Goal: Information Seeking & Learning: Understand process/instructions

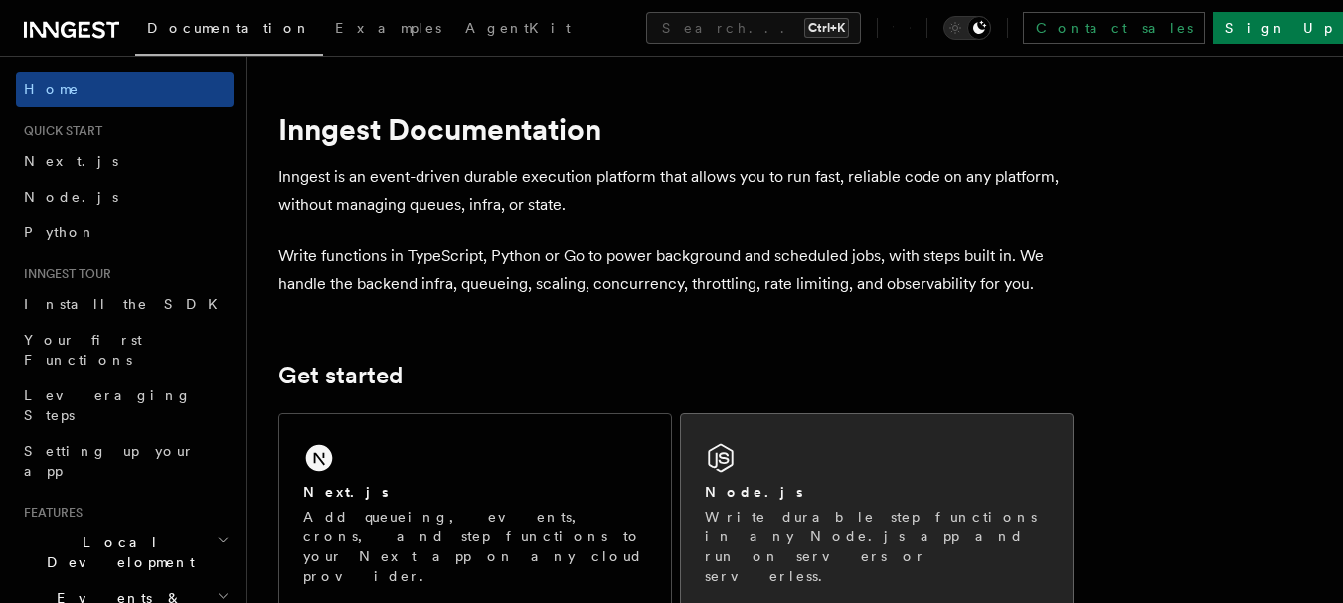
click at [804, 507] on p "Write durable step functions in any Node.js app and run on servers or serverles…" at bounding box center [877, 547] width 344 height 80
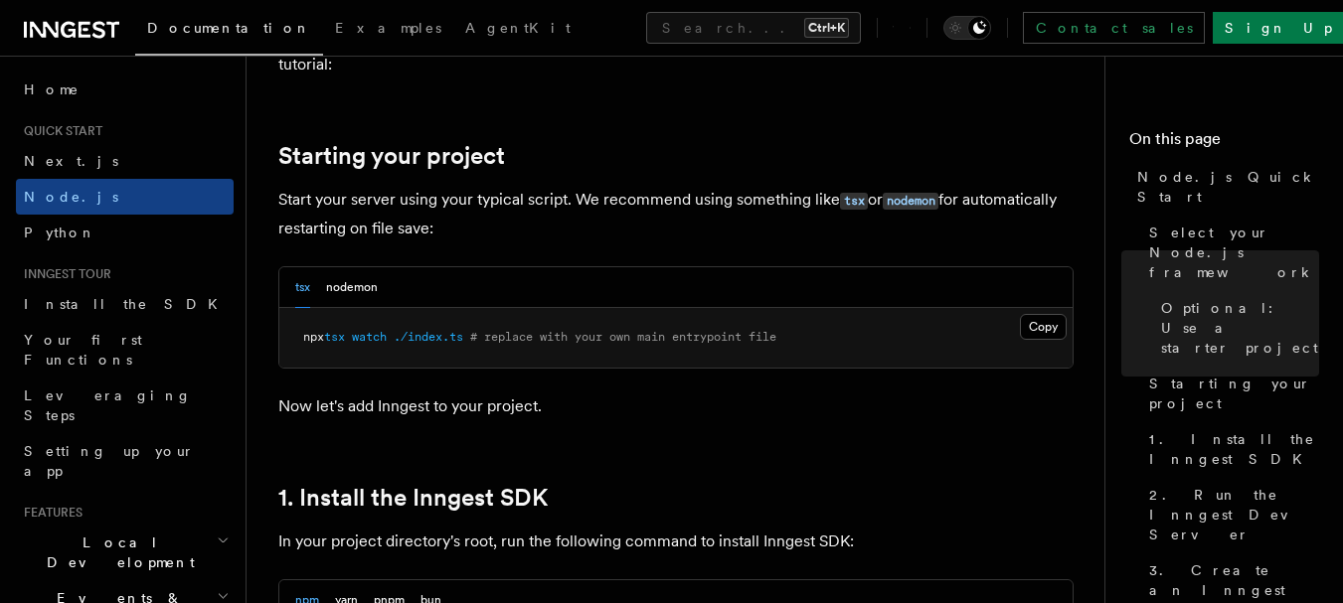
scroll to position [934, 0]
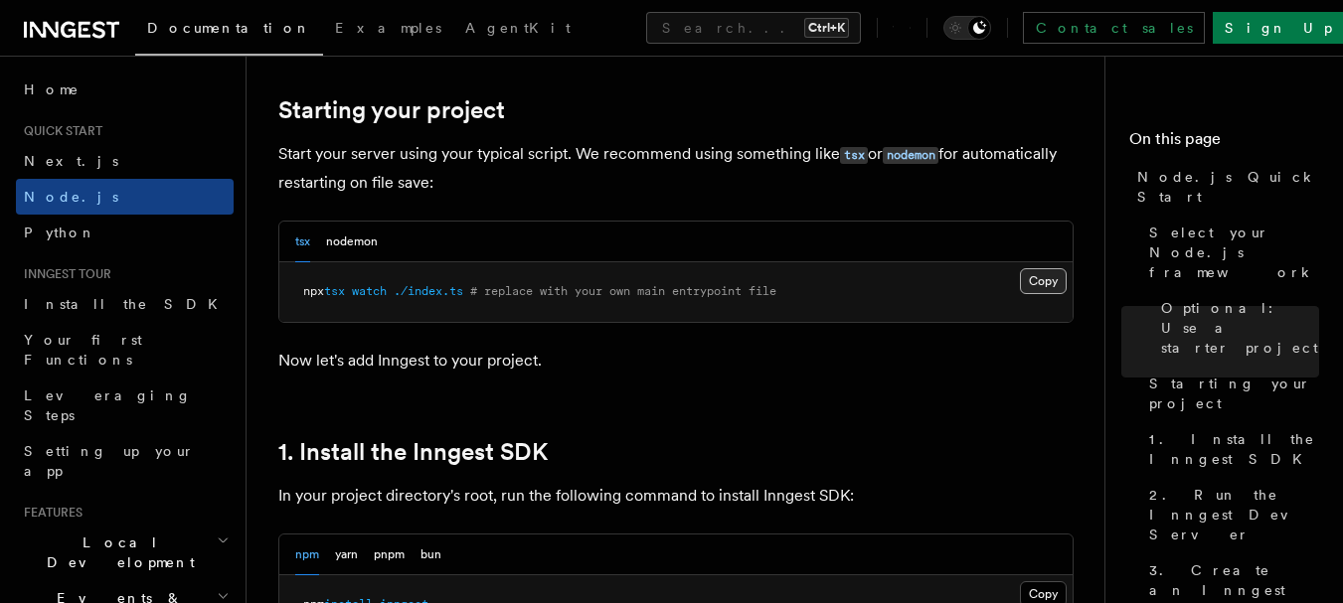
click at [1044, 277] on button "Copy Copied" at bounding box center [1043, 281] width 47 height 26
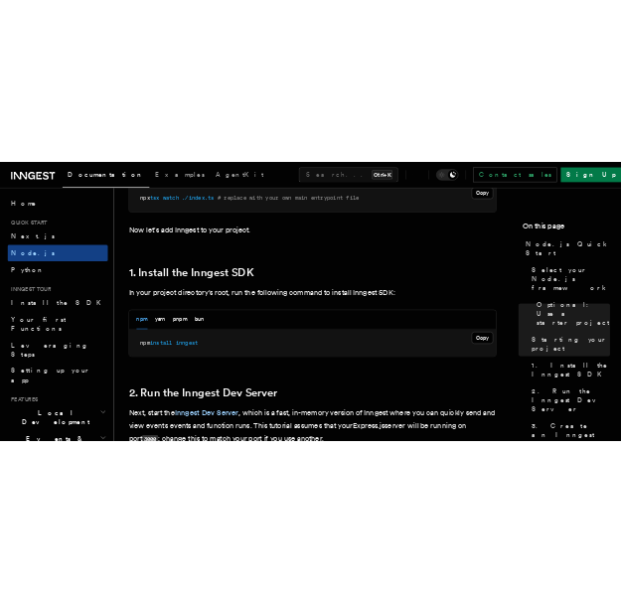
scroll to position [1213, 0]
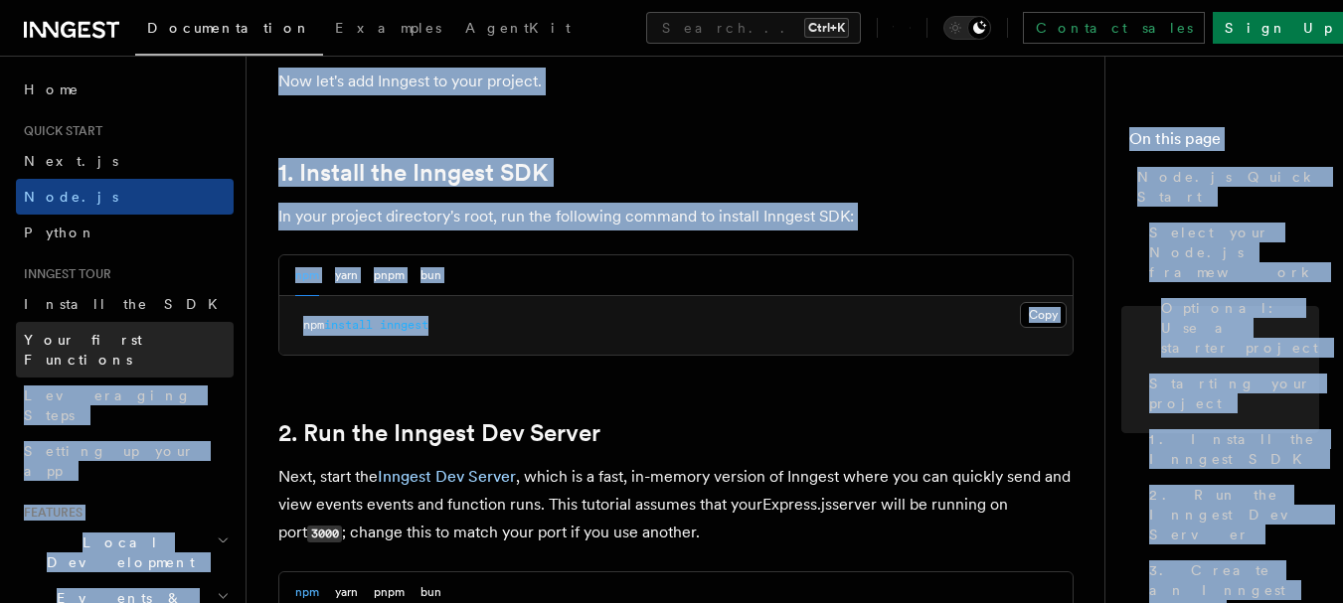
drag, startPoint x: 495, startPoint y: 318, endPoint x: 191, endPoint y: 339, distance: 304.9
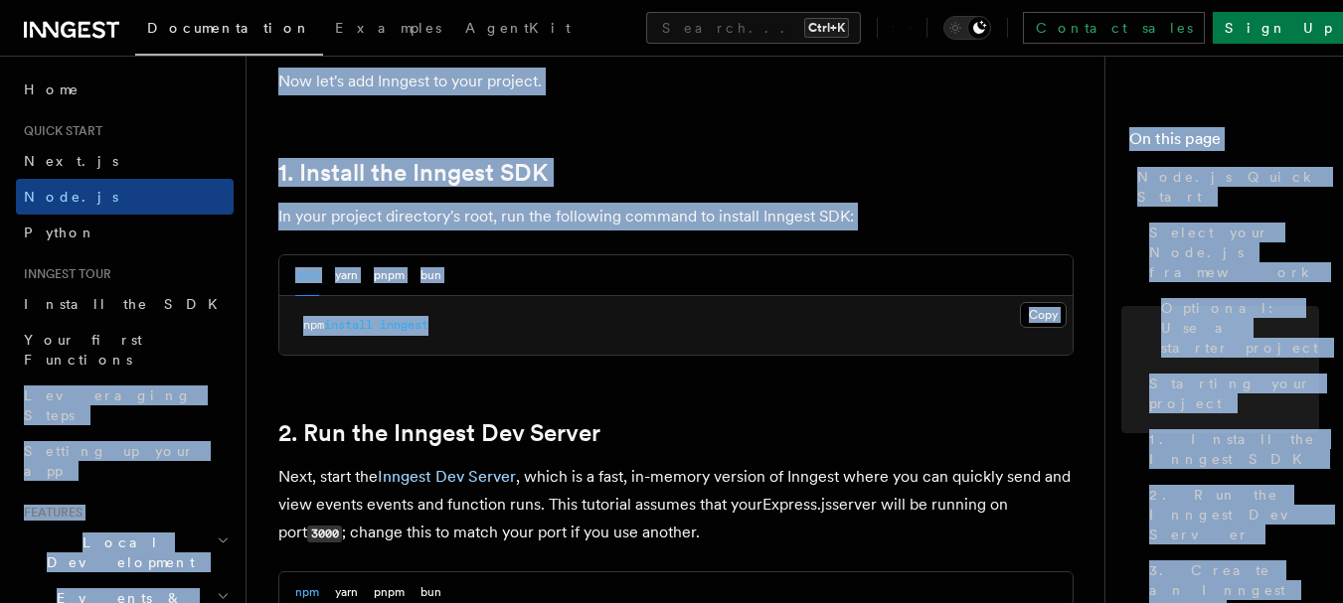
click at [514, 323] on pre "npm install inngest" at bounding box center [675, 326] width 793 height 60
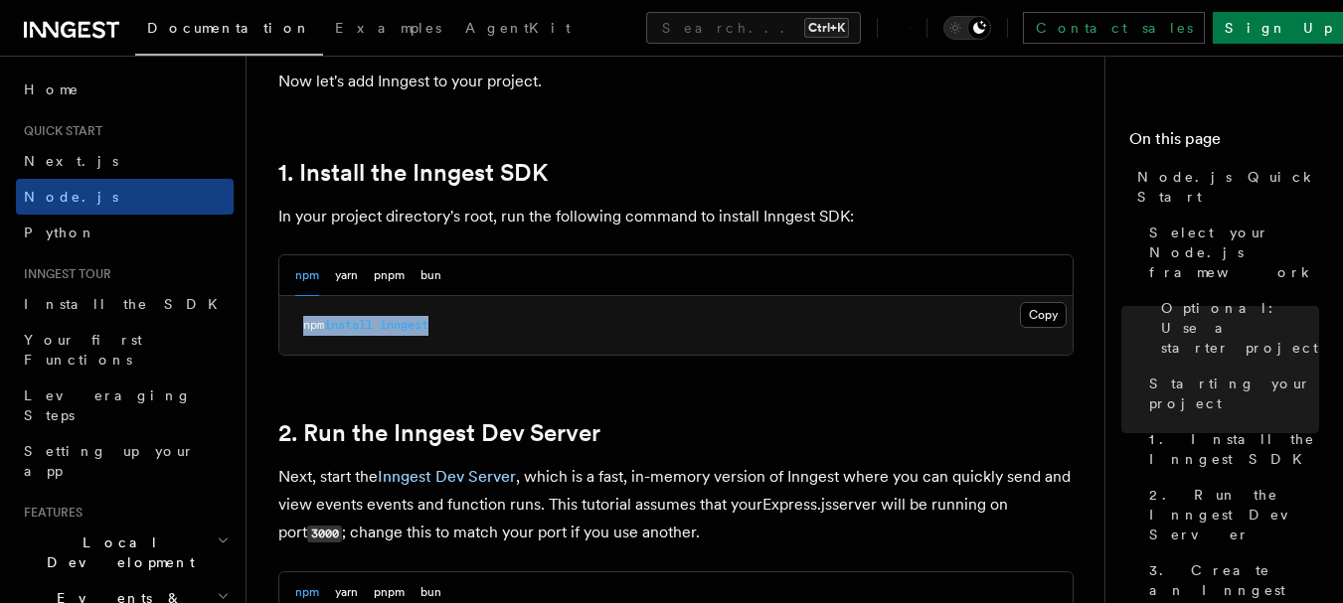
drag, startPoint x: 495, startPoint y: 323, endPoint x: 282, endPoint y: 328, distance: 212.8
click at [282, 328] on pre "npm install inngest" at bounding box center [675, 326] width 793 height 60
copy span "npm install inngest"
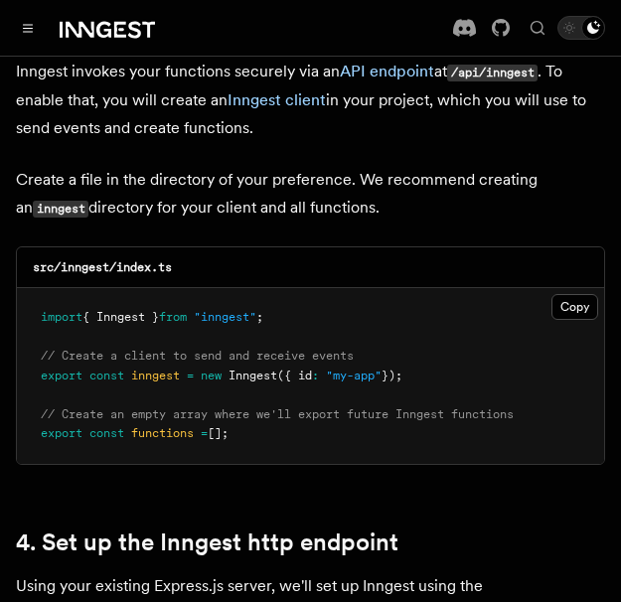
scroll to position [2578, 0]
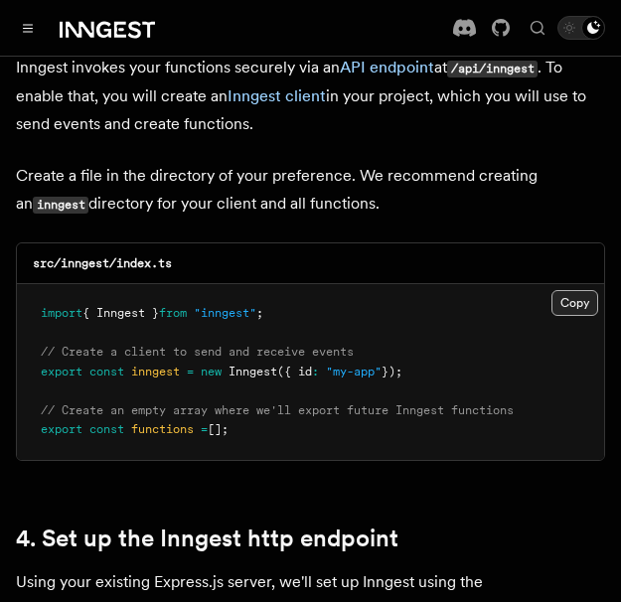
click at [568, 292] on button "Copy Copied" at bounding box center [575, 303] width 47 height 26
